Goal: Check status: Check status

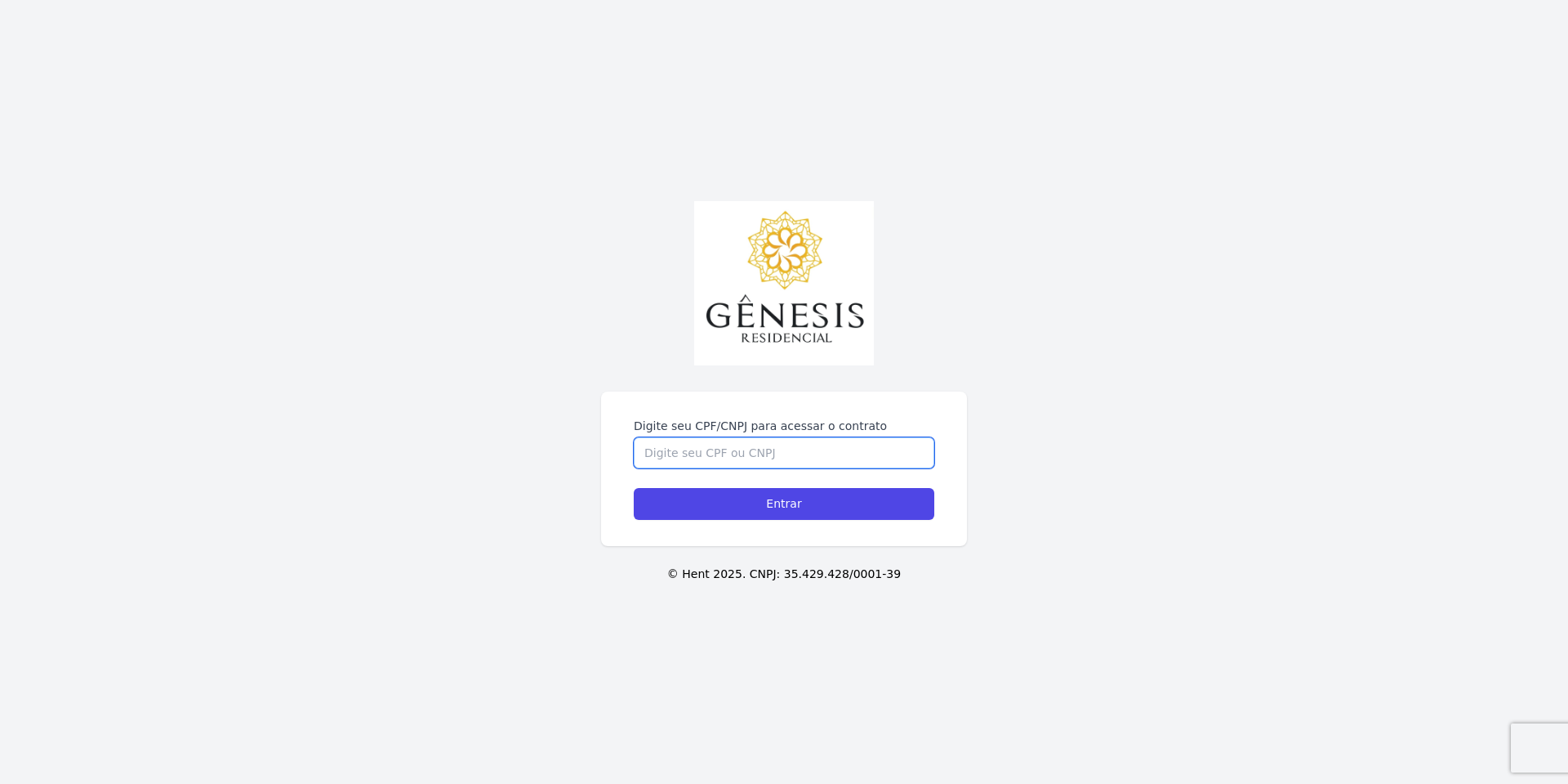
click at [708, 457] on input "Digite seu CPF/CNPJ para acessar o contrato" at bounding box center [784, 452] width 300 height 31
type input "40690378882"
click at [634, 488] on input "Entrar" at bounding box center [784, 504] width 300 height 32
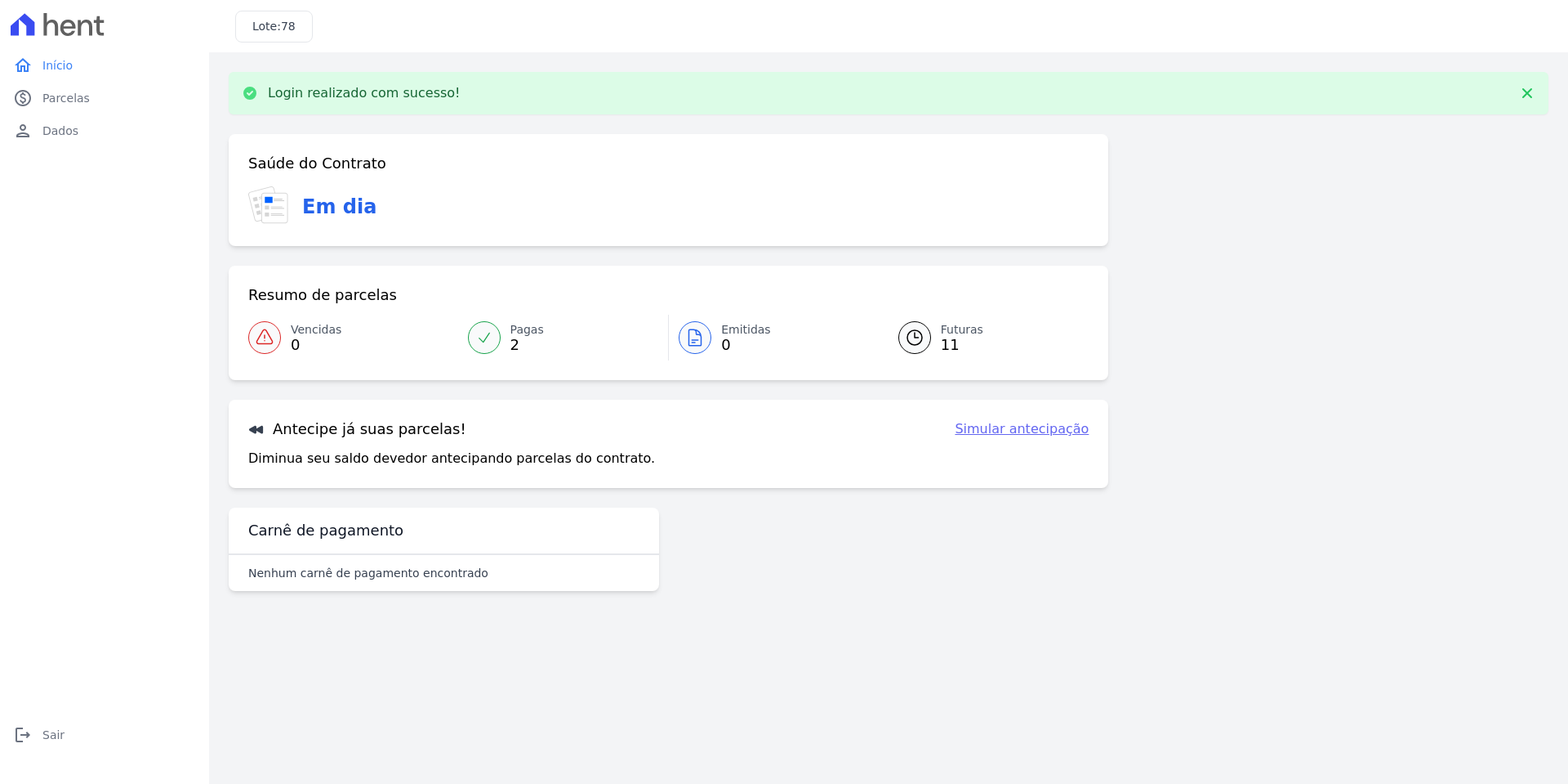
click at [557, 344] on link "Pagas 2" at bounding box center [563, 337] width 211 height 46
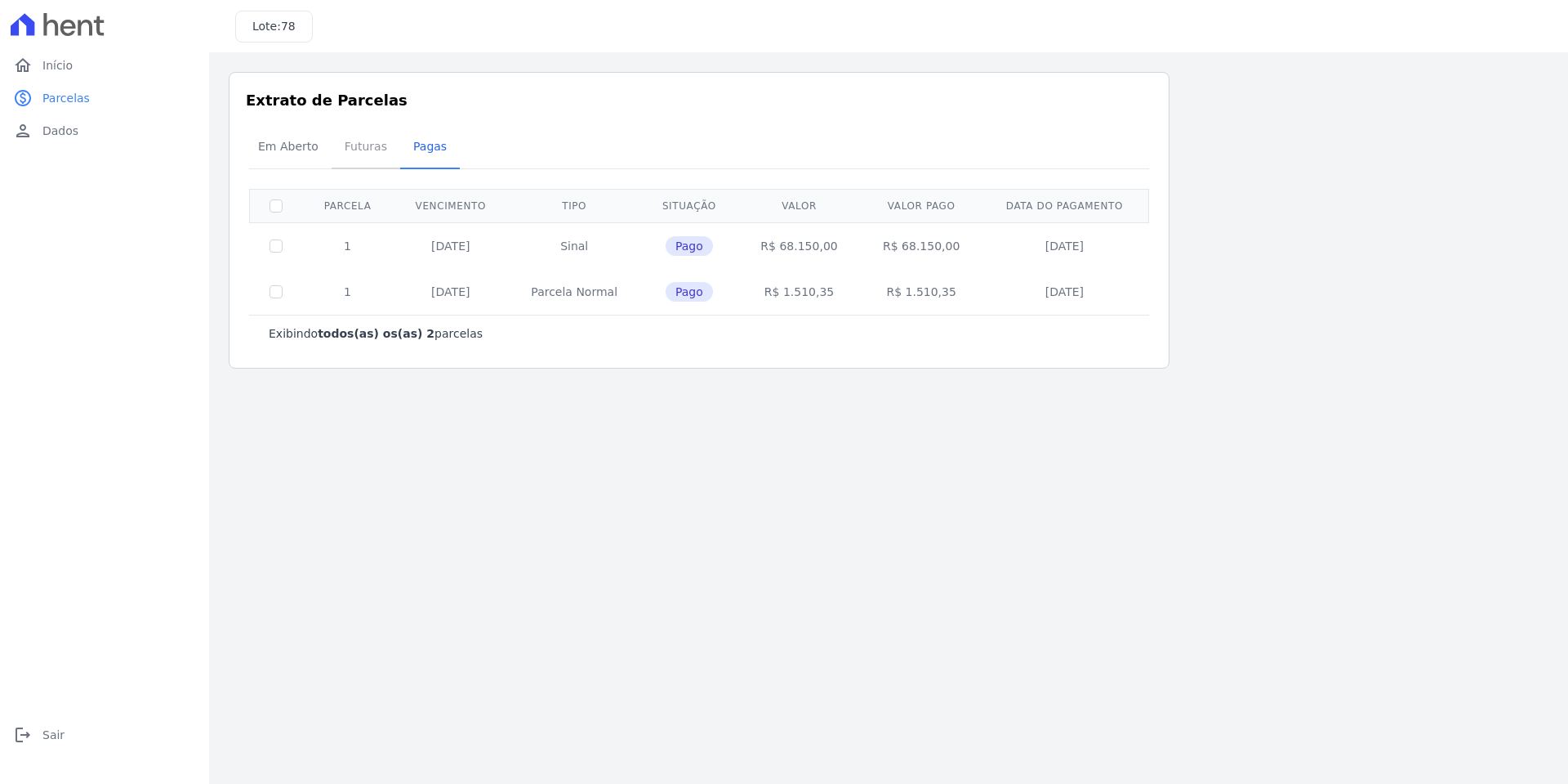
click at [374, 147] on span "Futuras" at bounding box center [365, 146] width 62 height 32
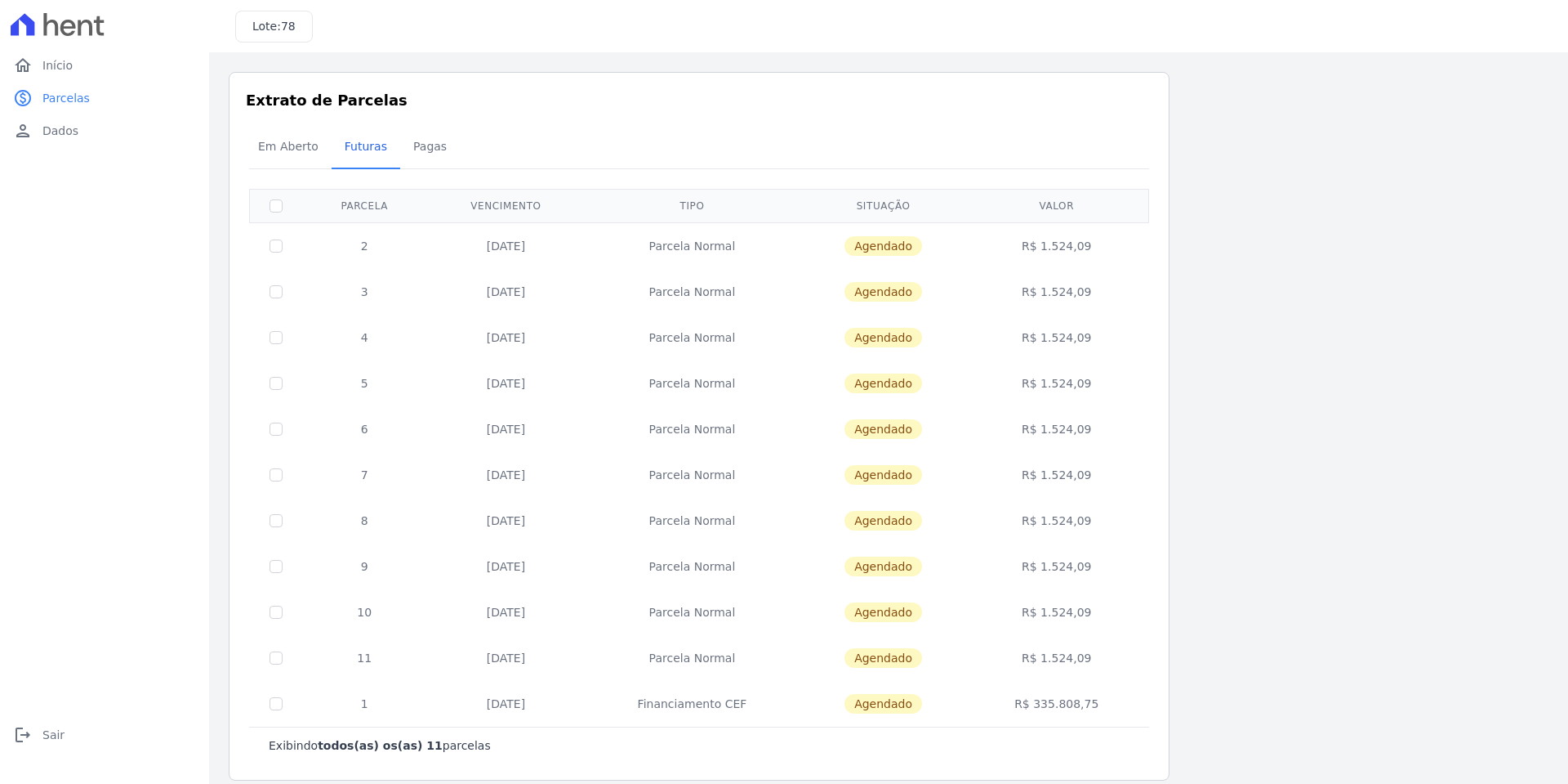
scroll to position [16, 0]
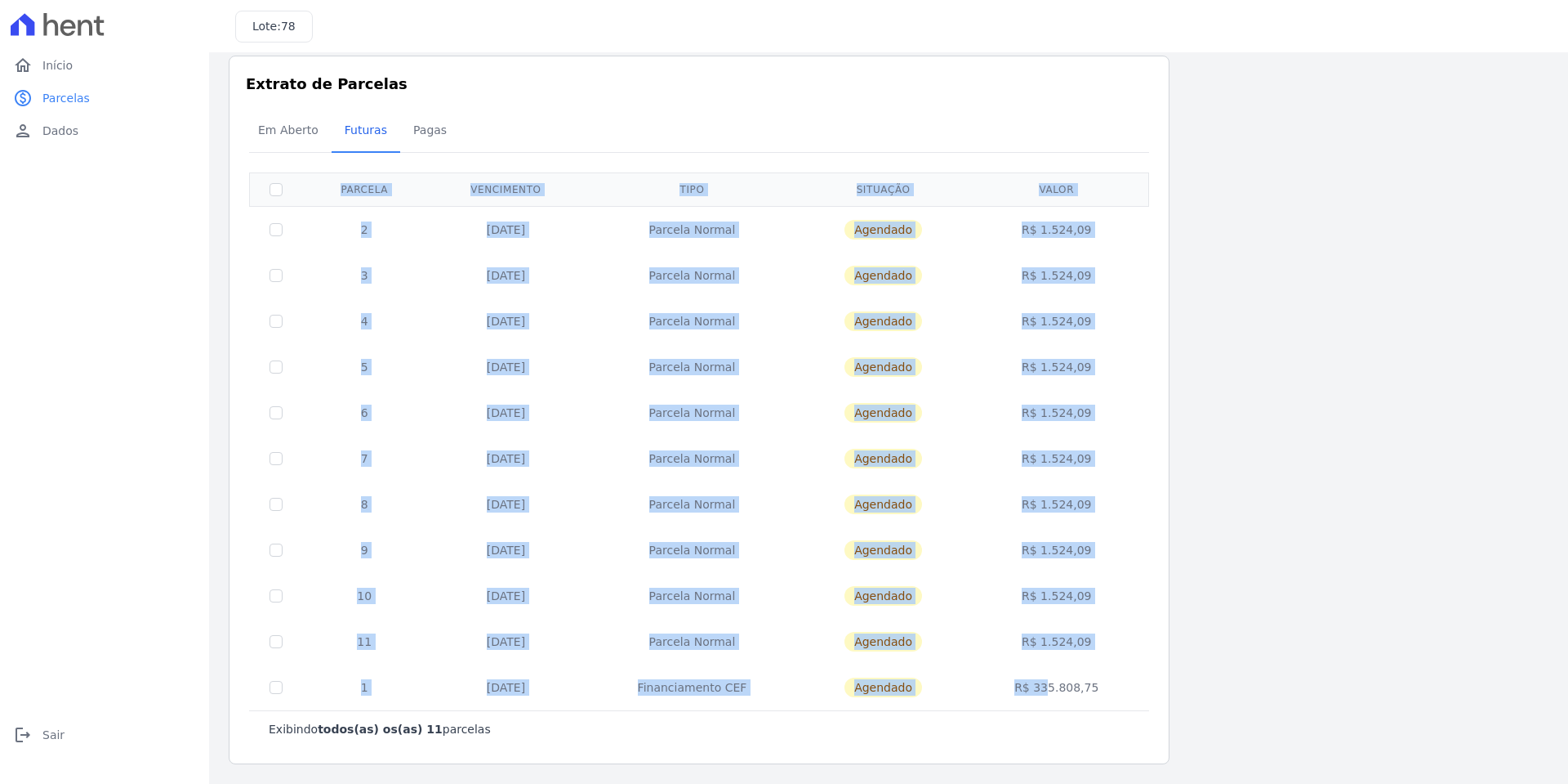
drag, startPoint x: 1018, startPoint y: 693, endPoint x: 1173, endPoint y: 692, distance: 155.0
click at [1173, 692] on div "Listagem de parcelas Baixar PDF Extrato de Parcelas Em Aberto Futuras Pagas 0 s…" at bounding box center [888, 410] width 1320 height 709
copy table "Parcela Vencimento Tipo Situação Valor 2 25/09/2025 Parcela Normal Agendado R$ …"
